Goal: Complete application form

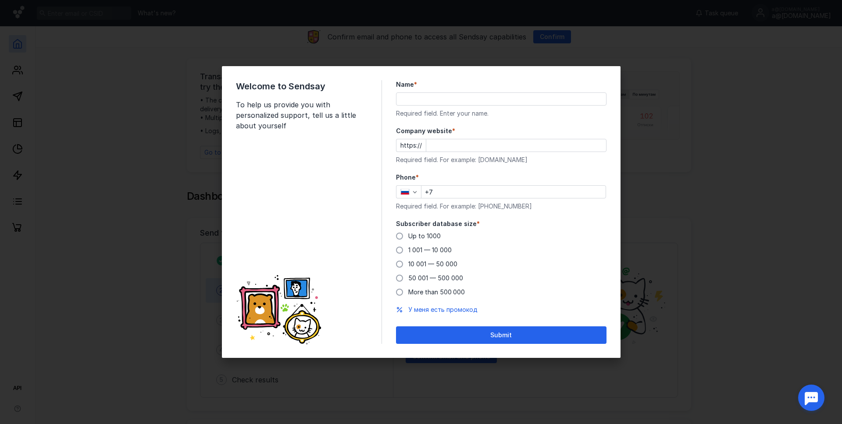
click at [453, 96] on input "Name *" at bounding box center [501, 99] width 210 height 12
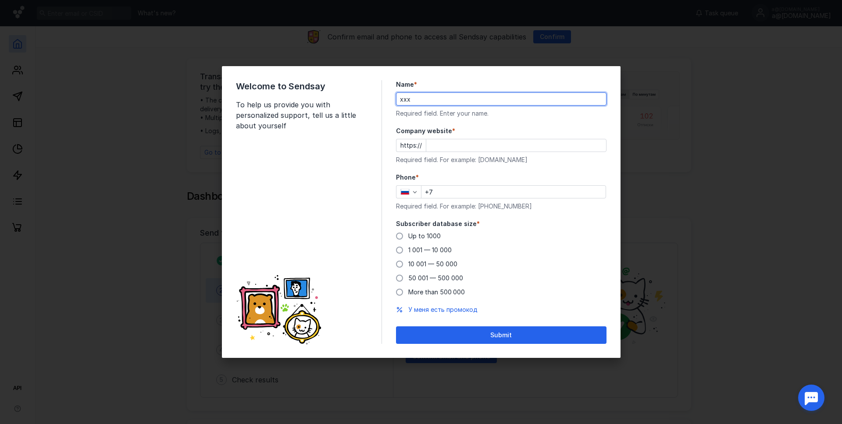
type input "xxx"
click at [434, 145] on input "Company website *" at bounding box center [516, 145] width 180 height 12
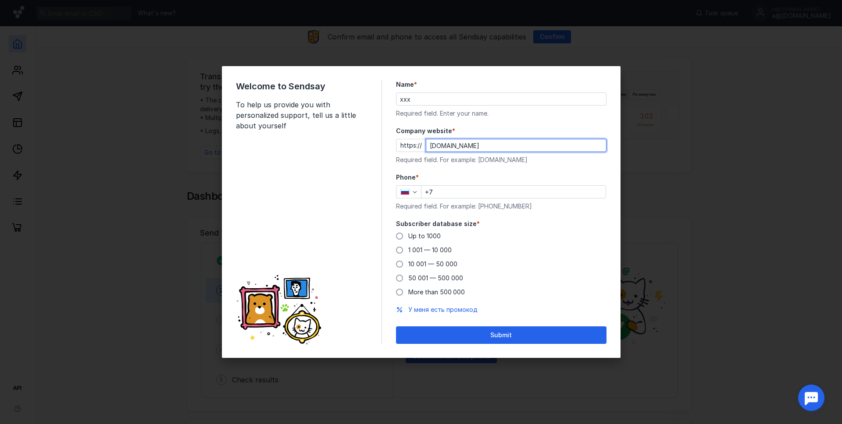
type input "[DOMAIN_NAME]"
click at [451, 184] on div "Phone * +7 Required field. For example: [PHONE_NUMBER]" at bounding box center [501, 192] width 210 height 38
click at [447, 190] on input "+7" at bounding box center [513, 192] width 184 height 12
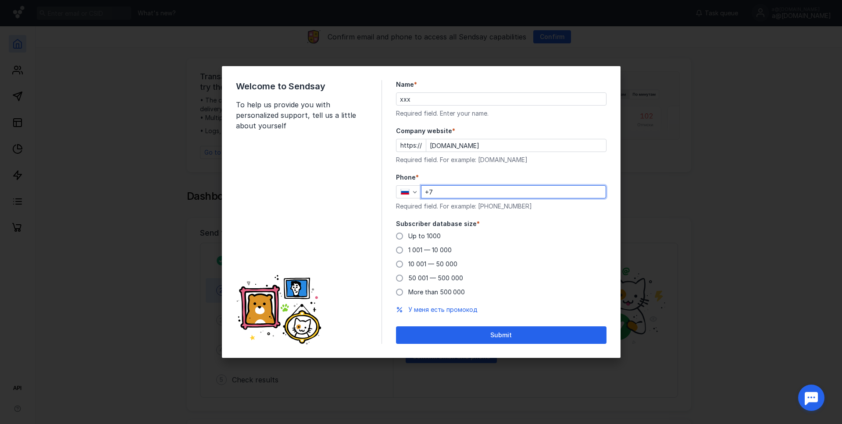
paste input "[PHONE_NUMBER]"
click at [441, 192] on input "[PHONE_NUMBER]" at bounding box center [513, 192] width 184 height 12
paste input "[PHONE_NUMBER]"
click at [449, 193] on input "[PHONE_NUMBER]" at bounding box center [513, 192] width 184 height 12
type input "[PHONE_NUMBER]"
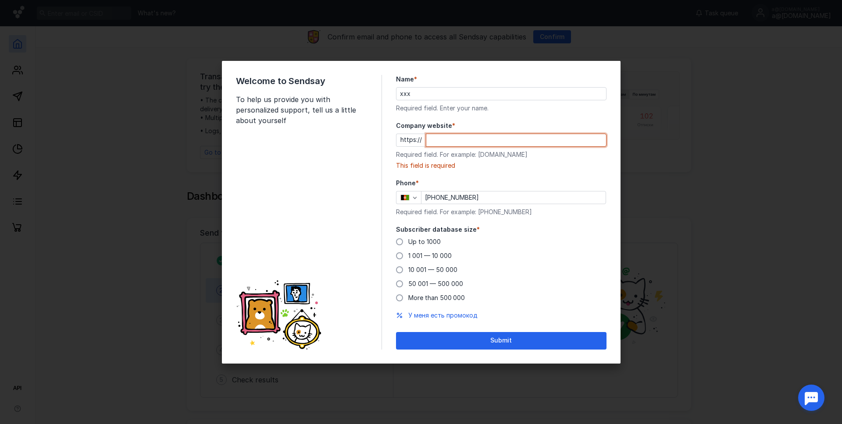
click at [431, 196] on input "[PHONE_NUMBER]" at bounding box center [513, 198] width 184 height 12
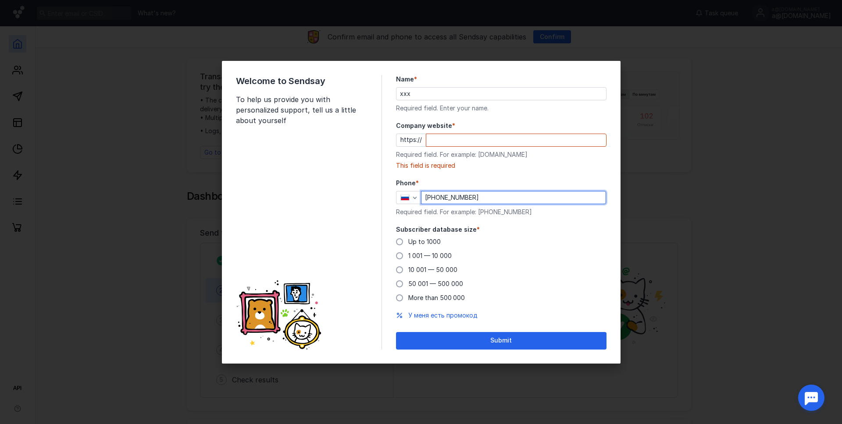
type input "[PHONE_NUMBER]"
click at [453, 223] on form "Name * xxx Required field. Enter your name. Company website * https:// Required…" at bounding box center [501, 212] width 210 height 275
click at [440, 143] on input "Company website *" at bounding box center [516, 140] width 180 height 12
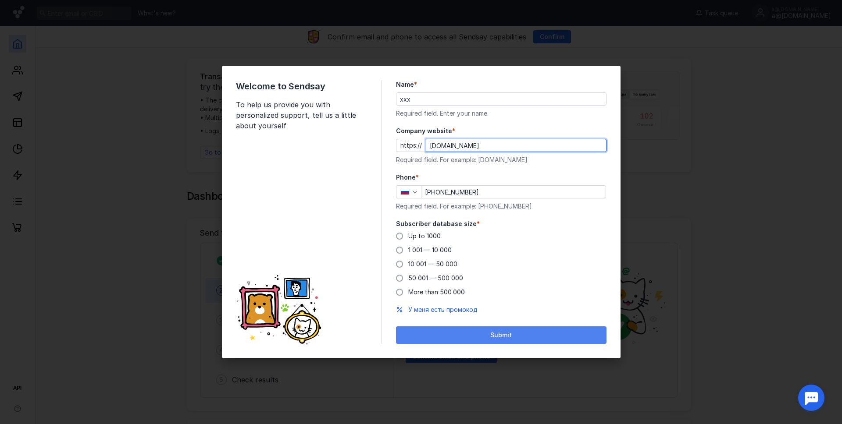
type input "[DOMAIN_NAME]"
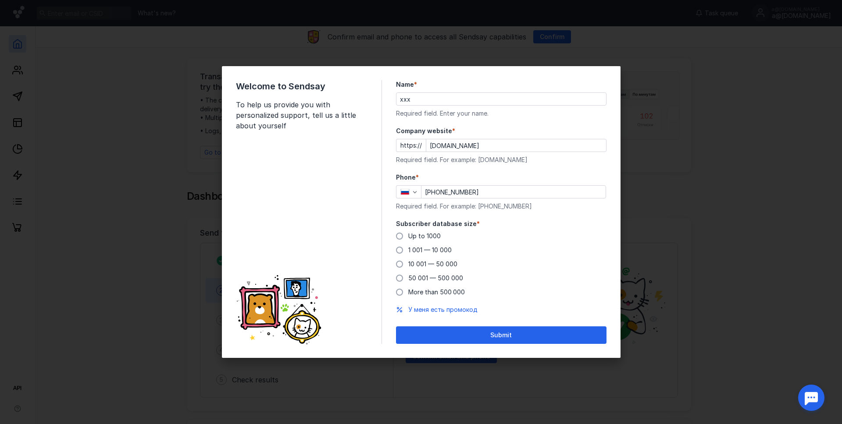
drag, startPoint x: 439, startPoint y: 335, endPoint x: 435, endPoint y: 214, distance: 120.2
click at [435, 214] on form "Name * xxx Required field. Enter your name. Company website * https:// [DOMAIN_…" at bounding box center [501, 212] width 210 height 264
click at [425, 243] on div "Up to 1000 1 001 — 10 000 10 001 — 50 000 50 001 — 500 000 More than 500 000" at bounding box center [501, 264] width 210 height 65
click at [425, 237] on span "Up to 1000" at bounding box center [424, 235] width 32 height 7
click at [0, 0] on input "Up to 1000" at bounding box center [0, 0] width 0 height 0
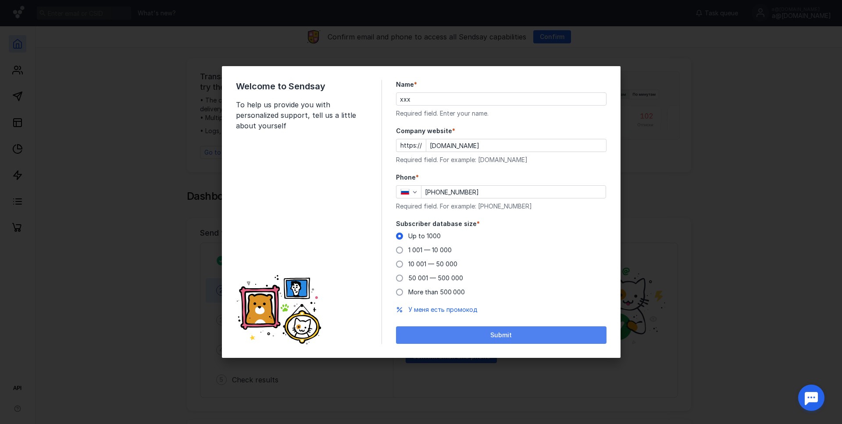
click at [467, 334] on div "Submit" at bounding box center [501, 335] width 202 height 7
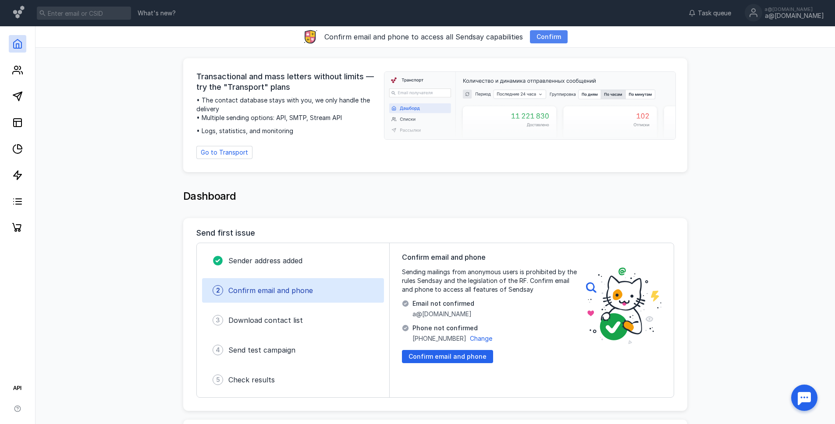
click at [548, 36] on span "Confirm" at bounding box center [549, 36] width 25 height 7
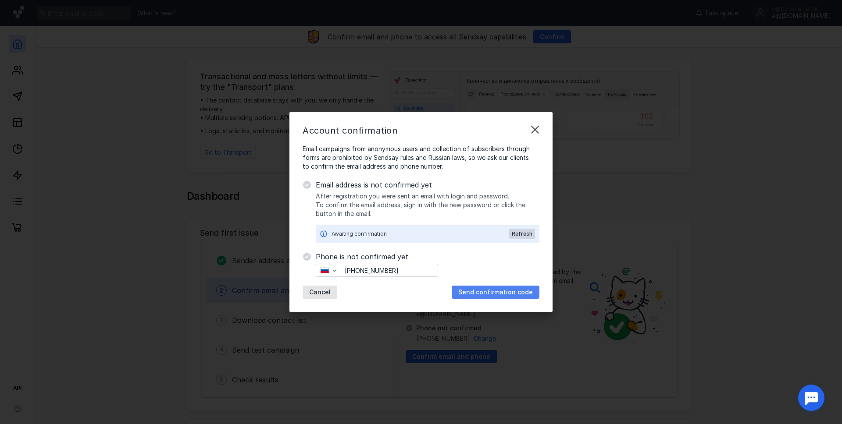
click at [464, 293] on span "Send confirmation code" at bounding box center [495, 292] width 75 height 7
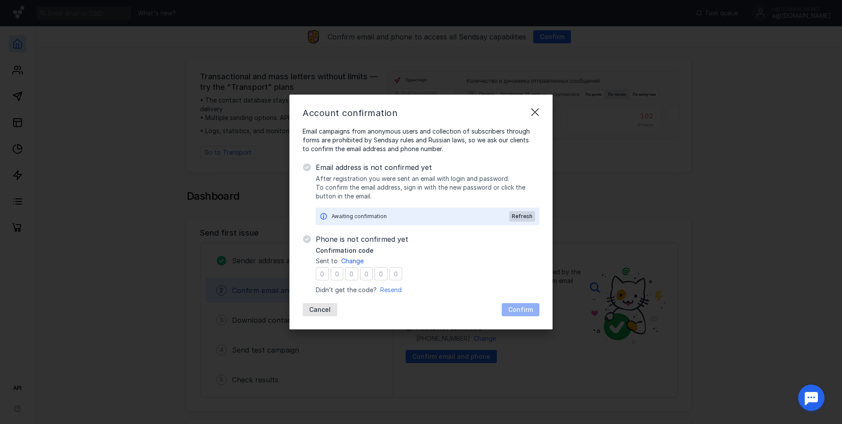
click at [386, 289] on span "Resend" at bounding box center [390, 289] width 21 height 7
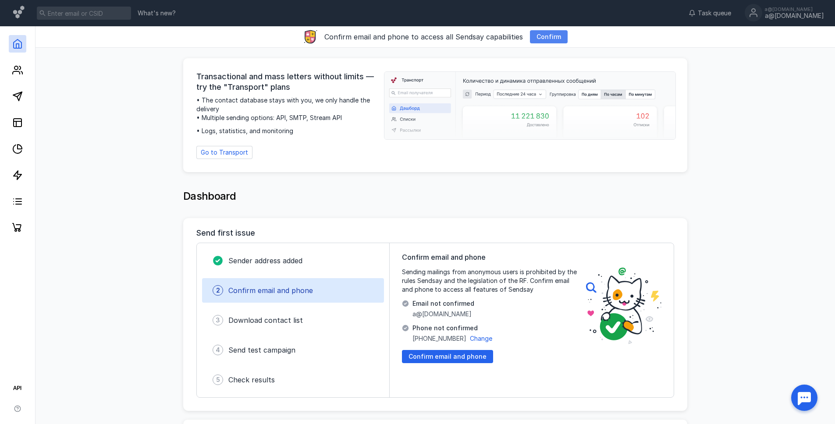
click at [548, 39] on span "Confirm" at bounding box center [549, 36] width 25 height 7
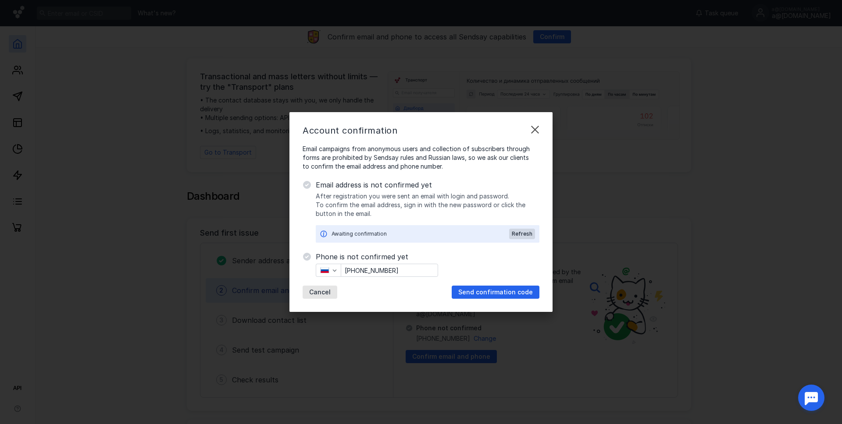
click at [400, 264] on input "[PHONE_NUMBER]" at bounding box center [389, 270] width 96 height 12
click at [321, 275] on div "button" at bounding box center [328, 270] width 25 height 13
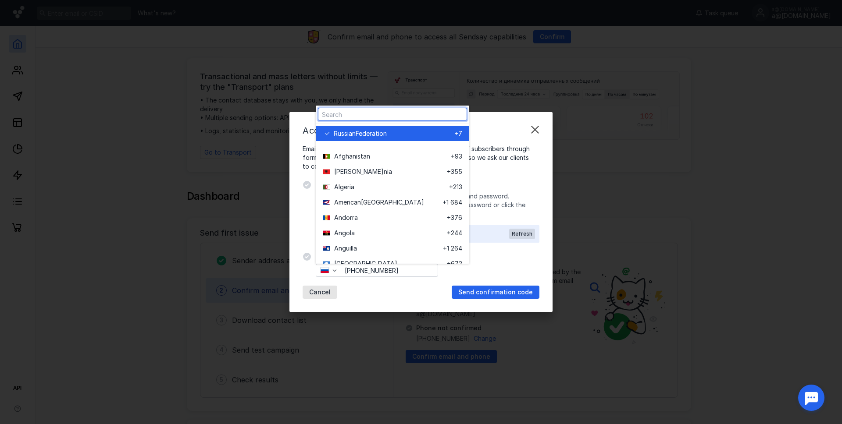
click at [365, 274] on input "[PHONE_NUMBER]" at bounding box center [389, 270] width 96 height 12
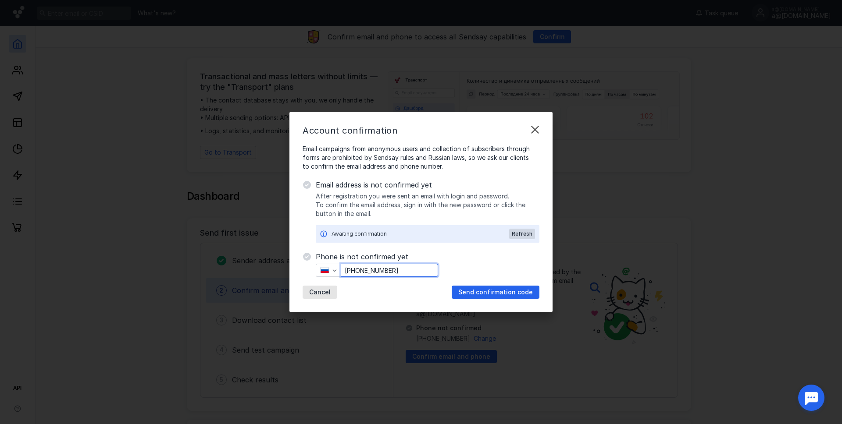
paste input "93 81 719-4"
drag, startPoint x: 351, startPoint y: 272, endPoint x: 452, endPoint y: 285, distance: 102.1
click at [452, 285] on div "Phone is not confirmed yet [PHONE_NUMBER] Cancel Send confirmation code" at bounding box center [428, 275] width 224 height 47
paste input "[PHONE_NUMBER]"
type input "[PHONE_NUMBER]"
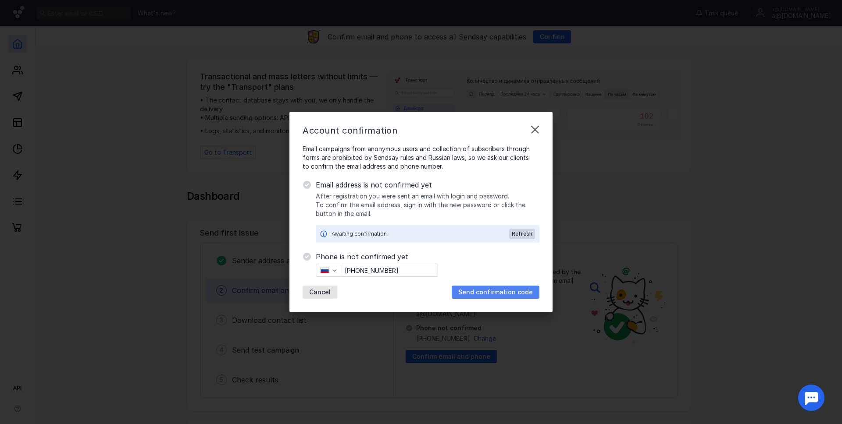
click at [470, 291] on span "Send confirmation code" at bounding box center [495, 292] width 75 height 7
